Goal: Obtain resource: Download file/media

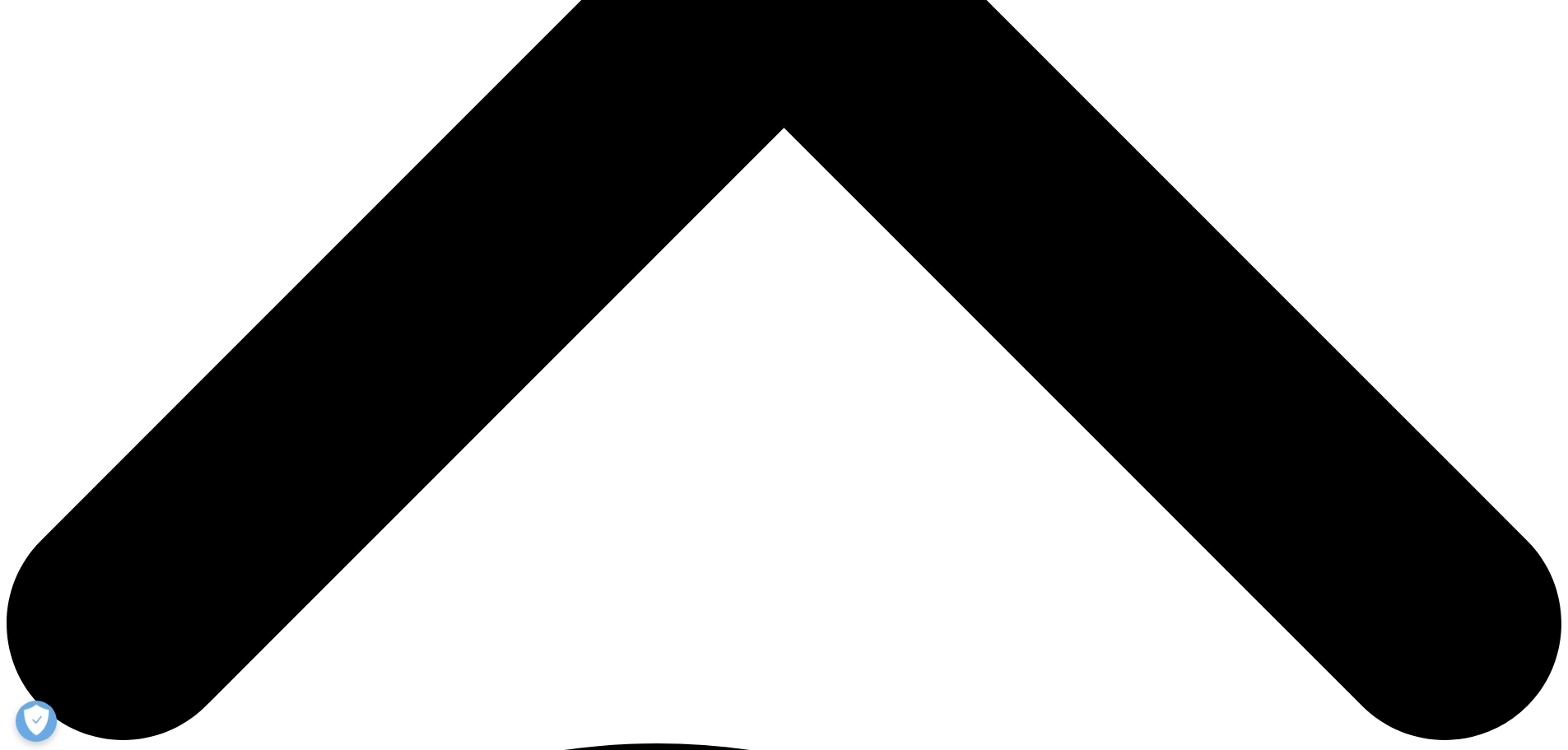
scroll to position [824, 0]
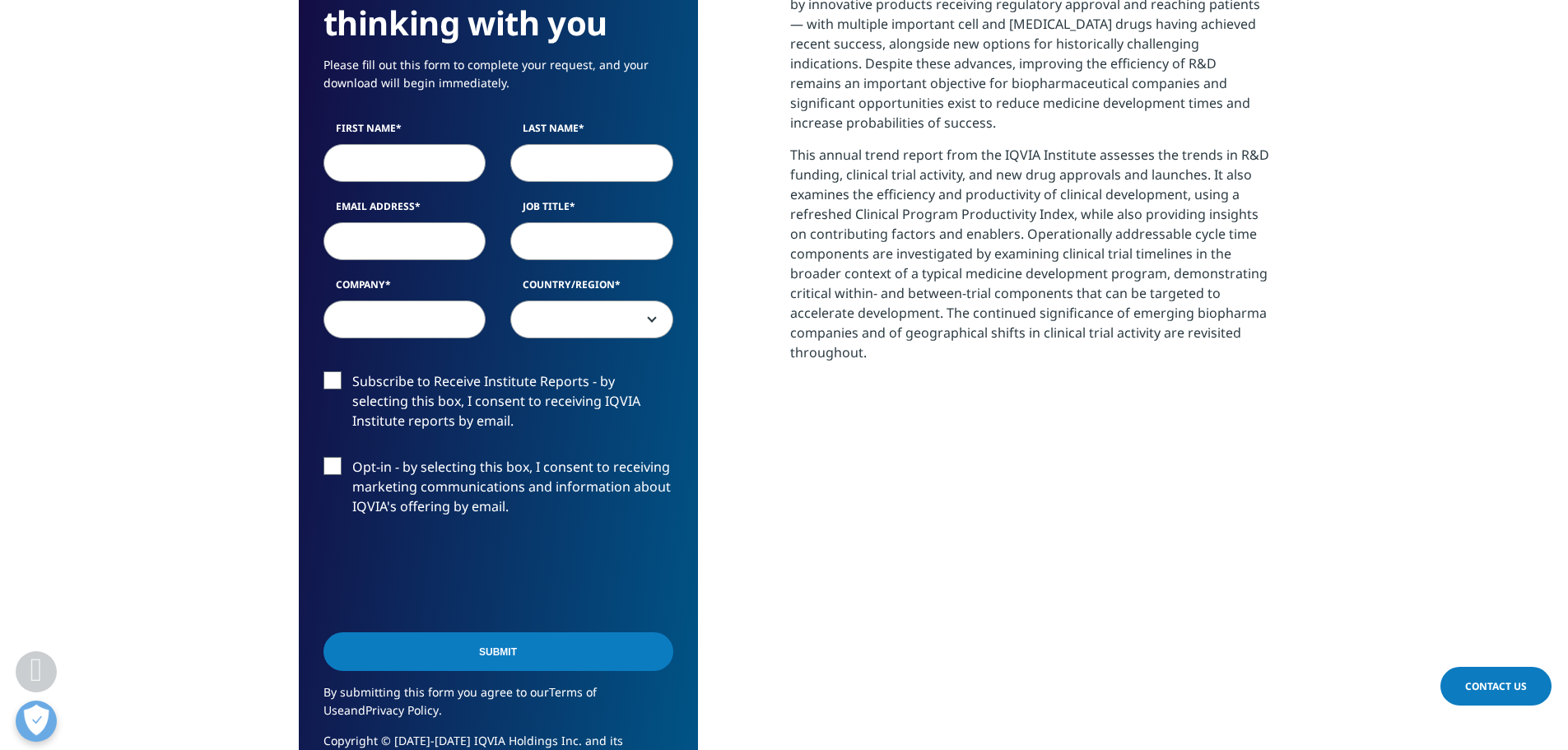
click at [385, 167] on input "First Name" at bounding box center [405, 163] width 163 height 38
type input "[PERSON_NAME]"
type input "POLGAR"
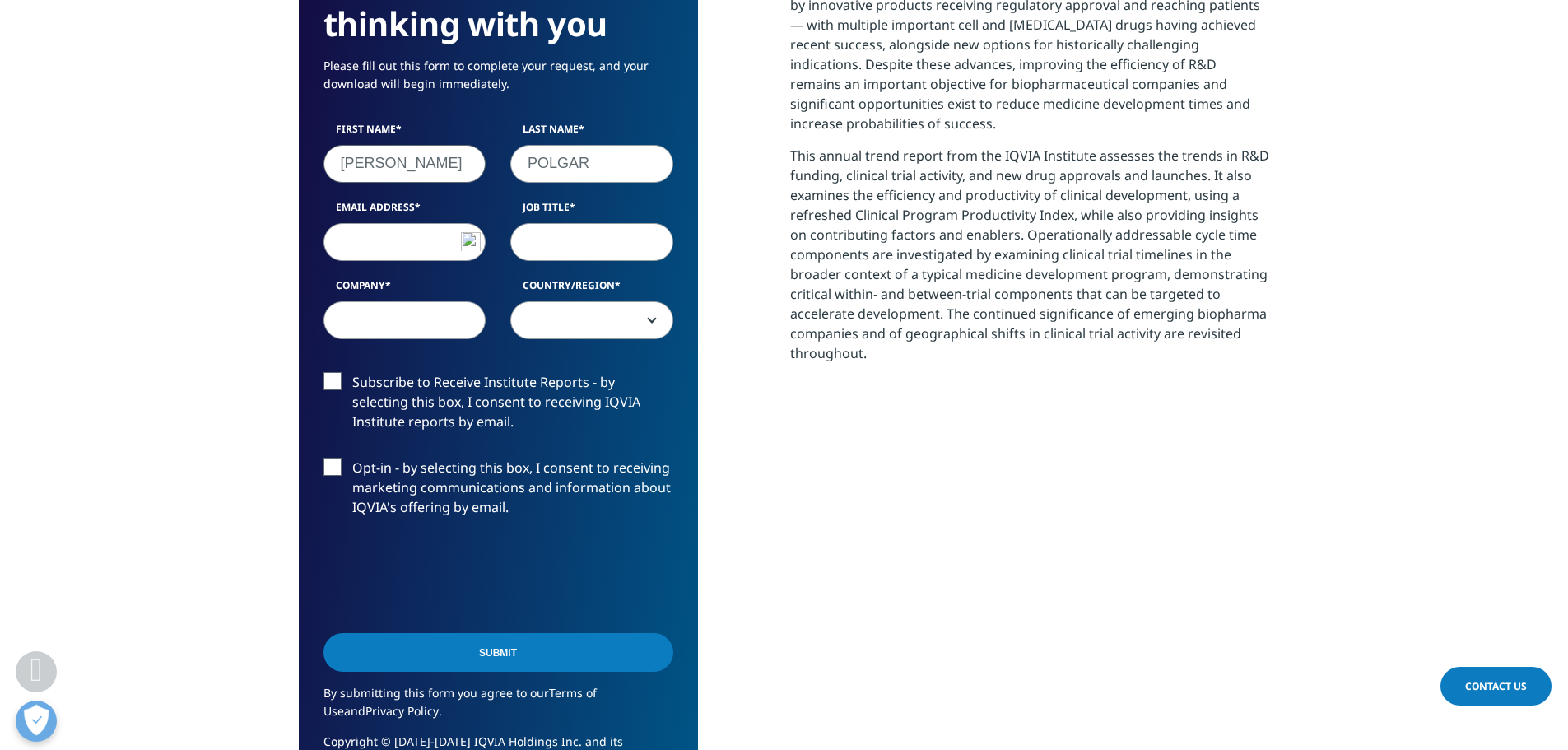
type input "[EMAIL_ADDRESS][DOMAIN_NAME]"
select select "[GEOGRAPHIC_DATA]"
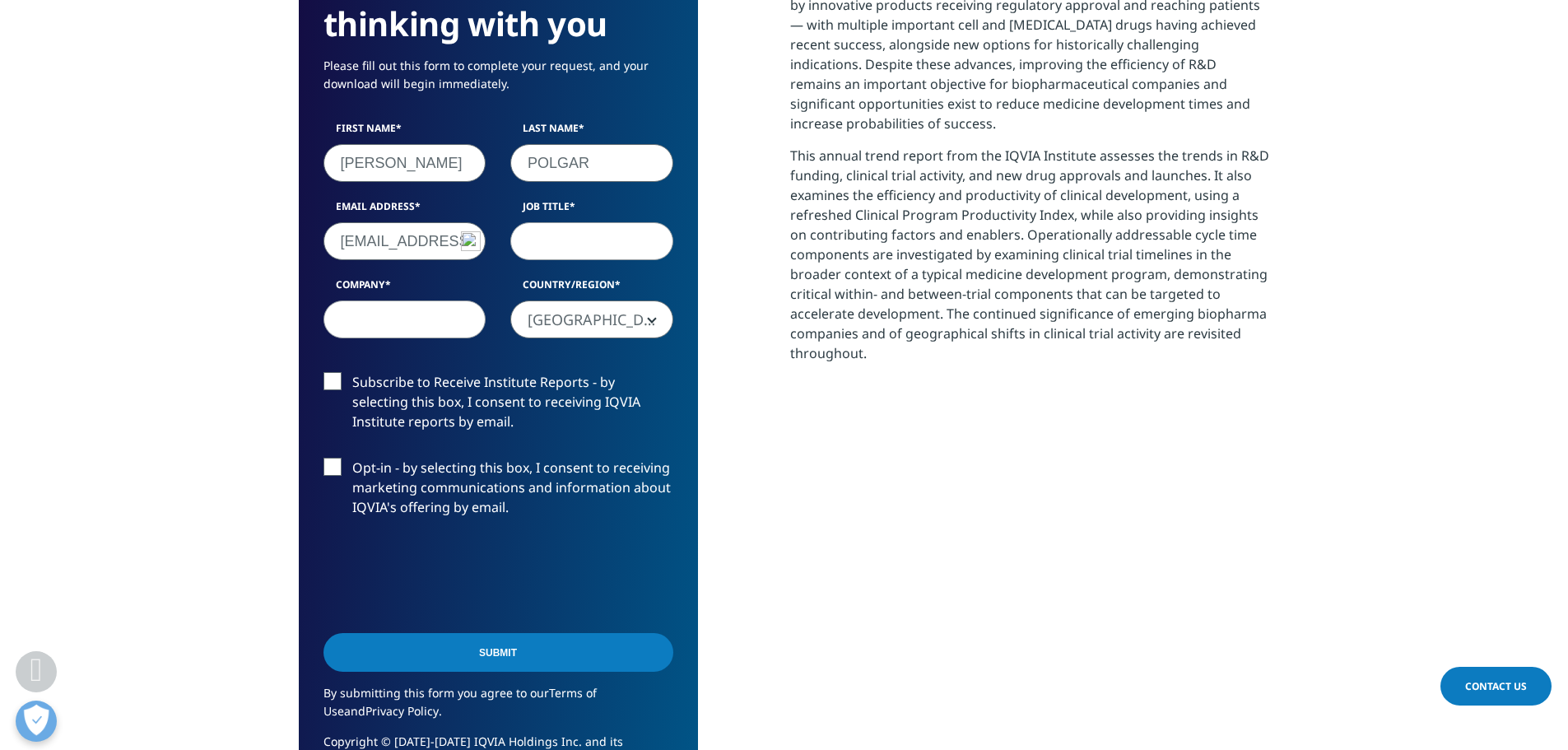
click at [569, 237] on input "Job Title" at bounding box center [592, 241] width 163 height 38
type input "Managing Director"
type input "[PERSON_NAME] Advisors"
click at [327, 382] on label "Subscribe to Receive Institute Reports - by selecting this box, I consent to re…" at bounding box center [499, 406] width 350 height 68
click at [353, 372] on input "Subscribe to Receive Institute Reports - by selecting this box, I consent to re…" at bounding box center [353, 372] width 0 height 0
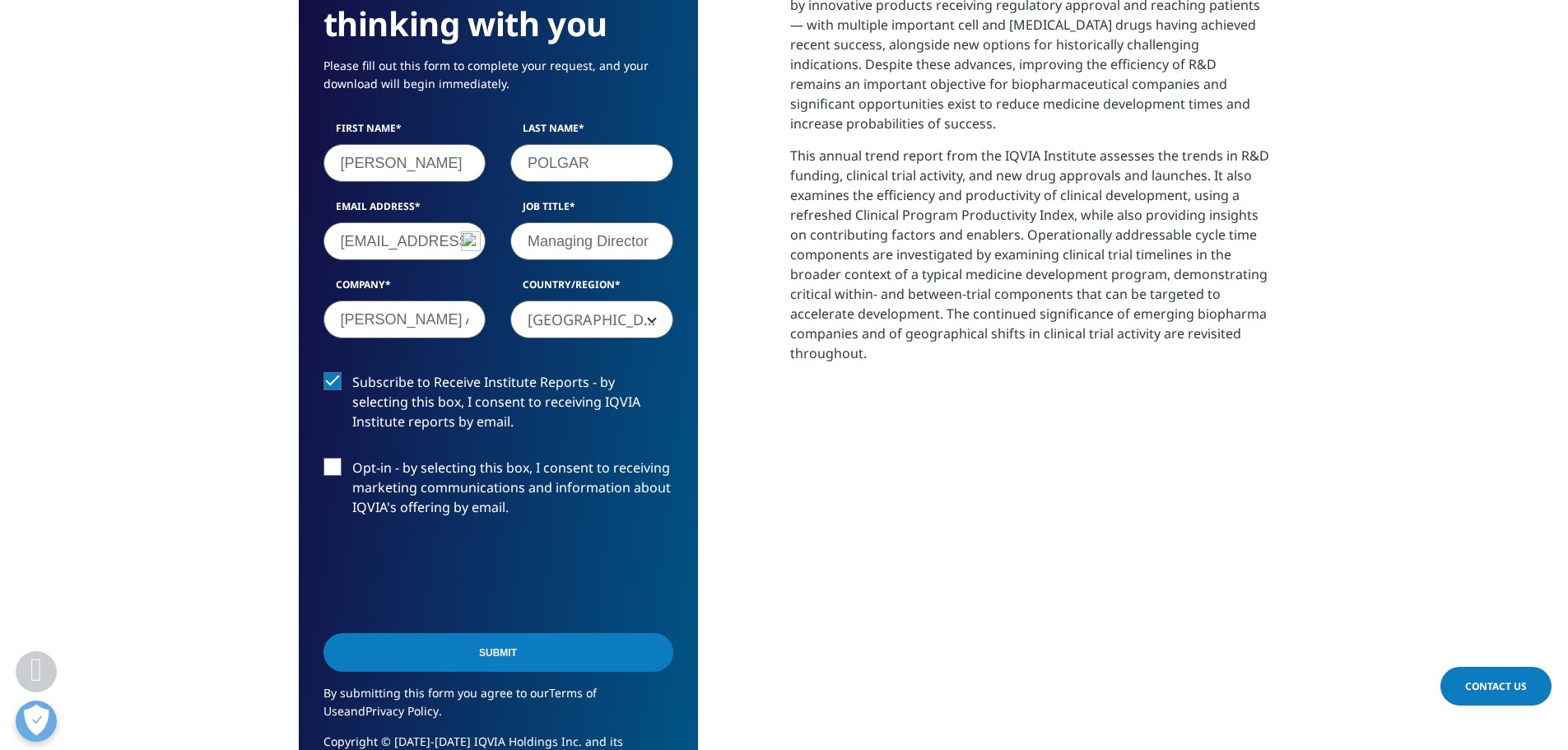
click at [333, 463] on label "Opt-in - by selecting this box, I consent to receiving marketing communications…" at bounding box center [499, 492] width 350 height 68
click at [353, 458] on input "Opt-in - by selecting this box, I consent to receiving marketing communications…" at bounding box center [353, 458] width 0 height 0
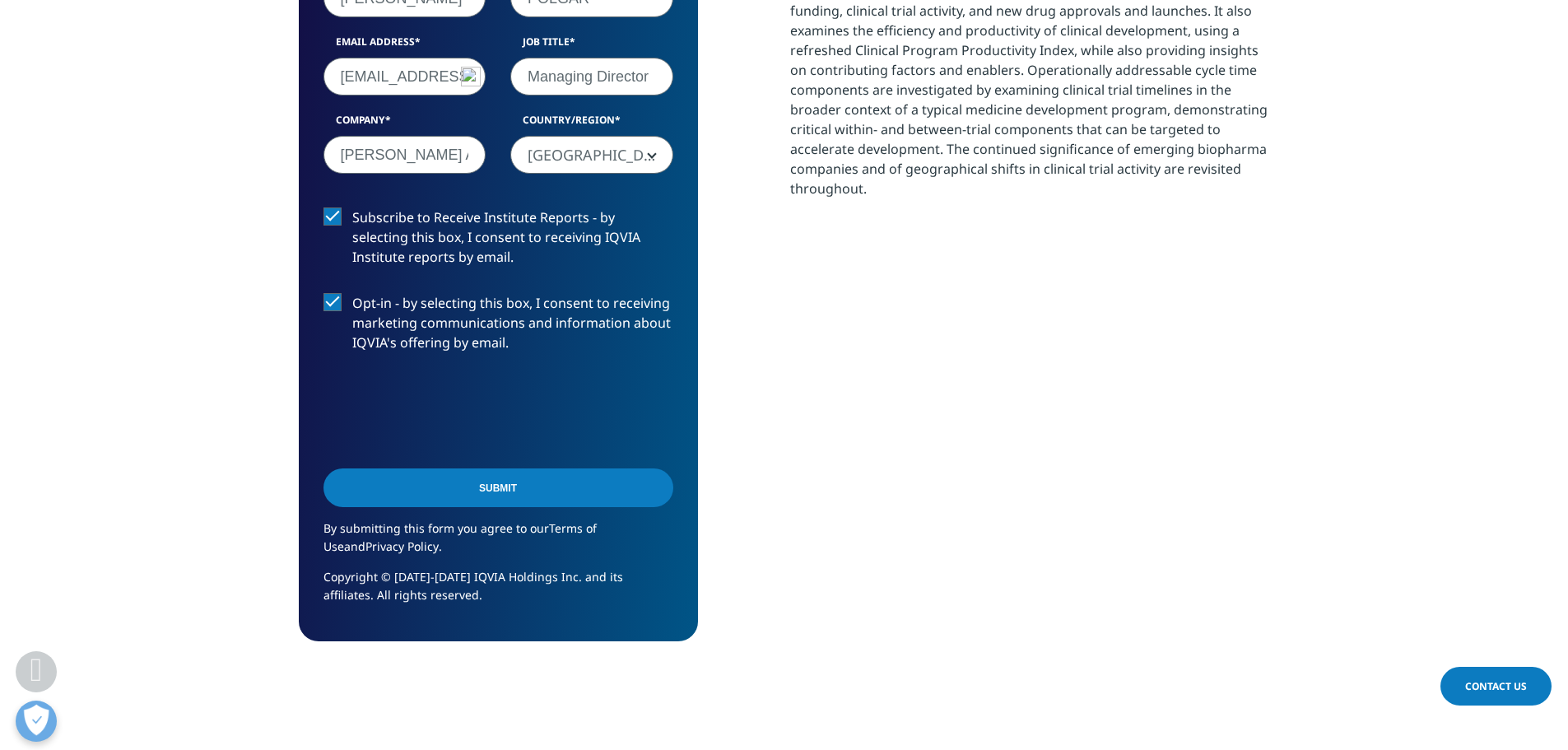
click at [485, 493] on input "Submit" at bounding box center [499, 487] width 350 height 39
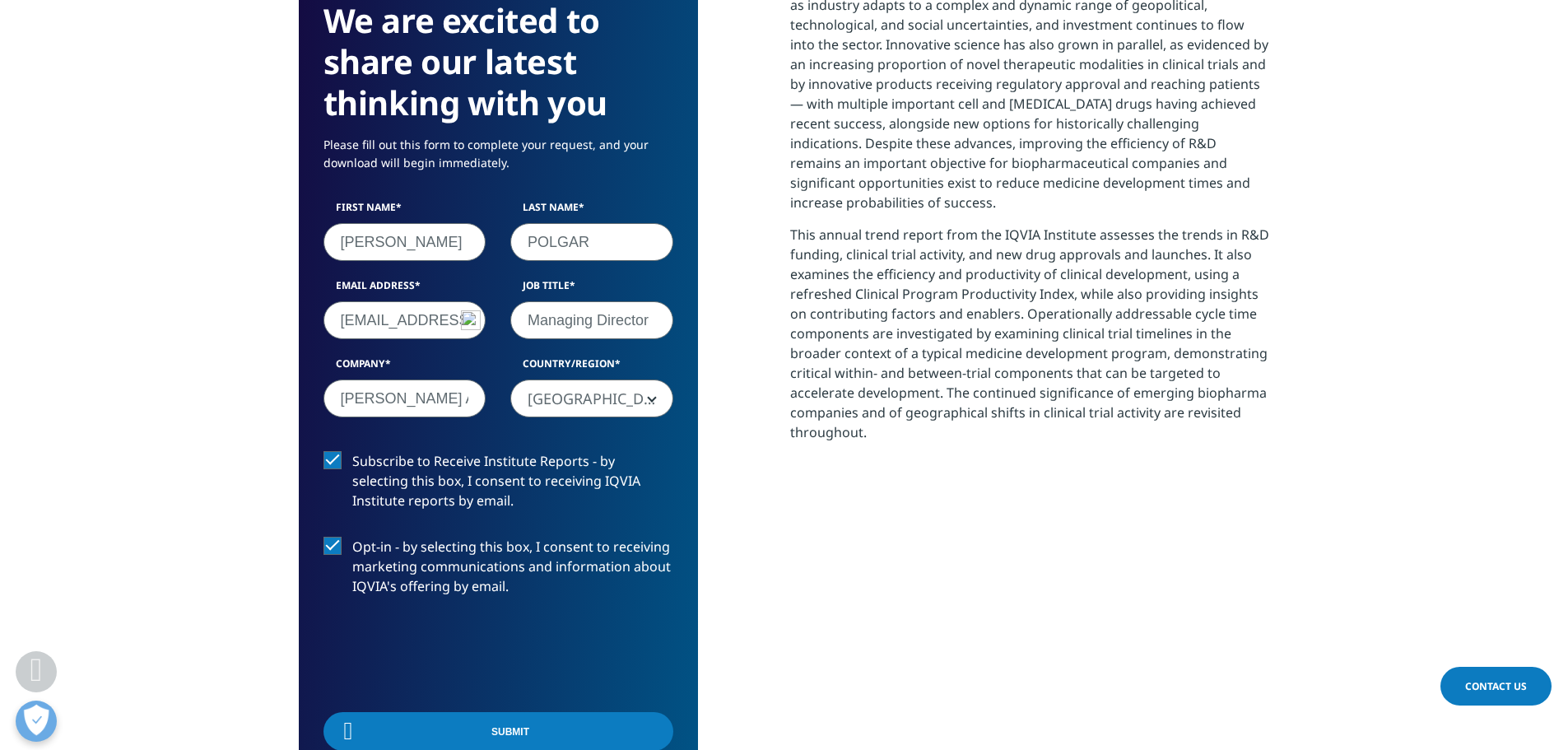
scroll to position [521, 971]
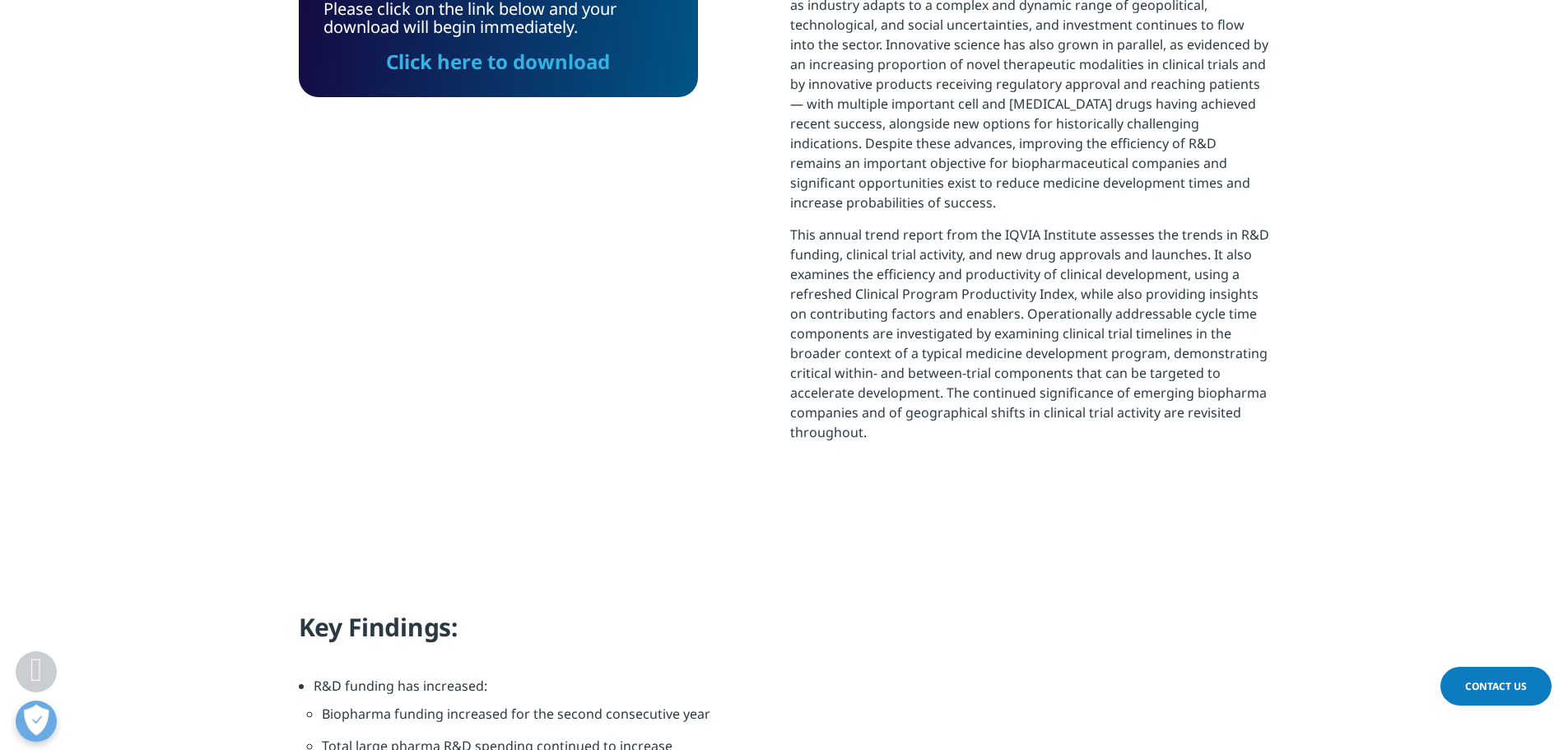
click at [537, 63] on link "Click here to download" at bounding box center [498, 61] width 224 height 27
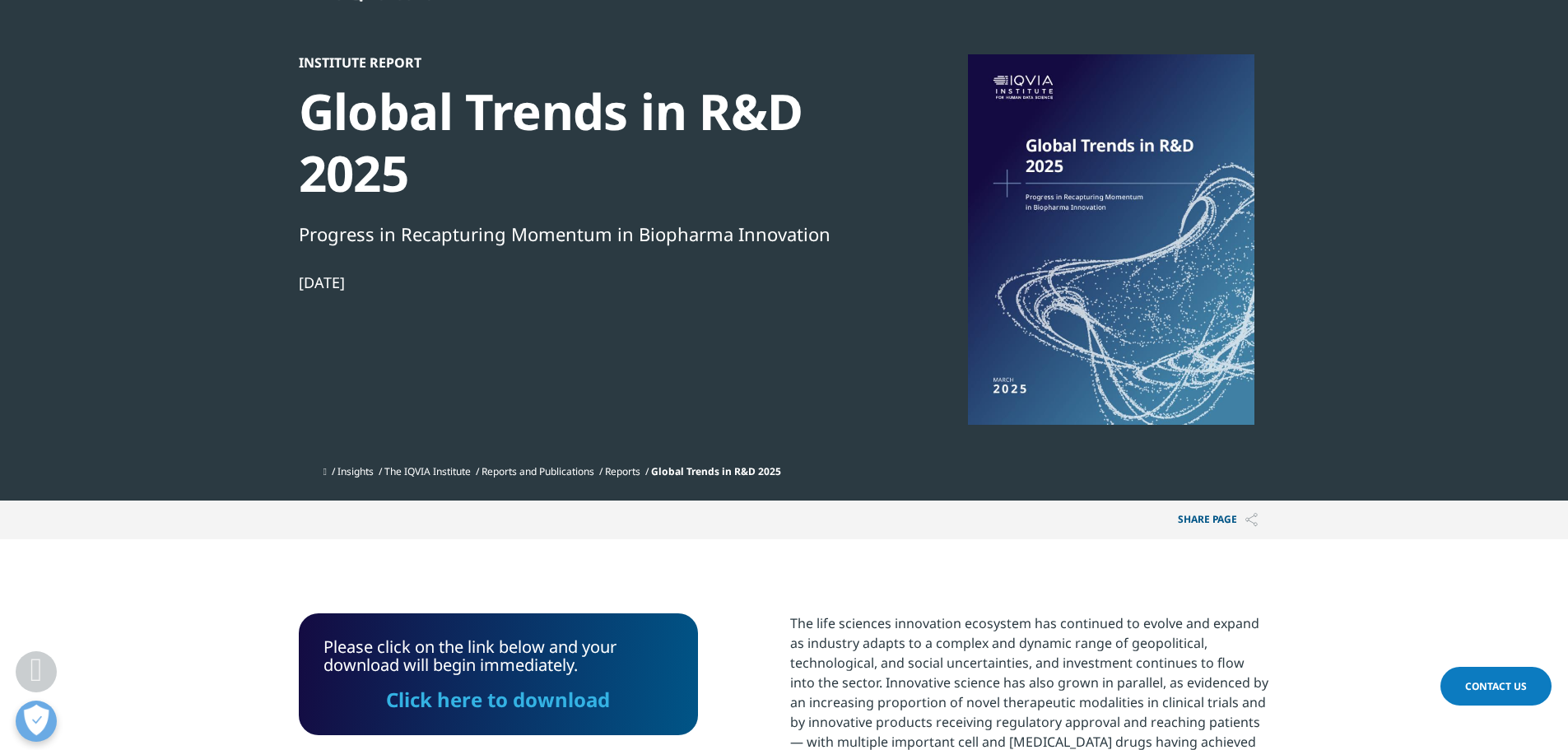
scroll to position [0, 0]
